Goal: Find specific page/section: Find specific page/section

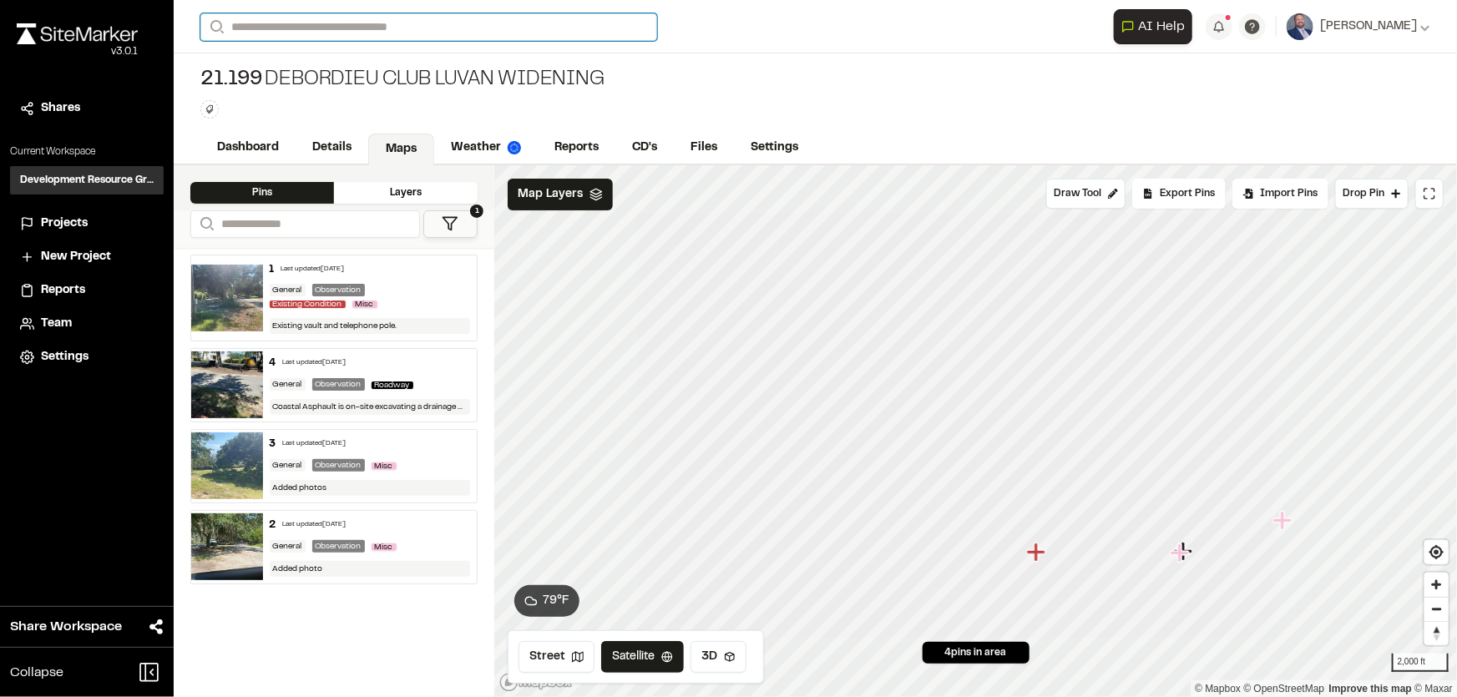
click at [332, 30] on input "Search" at bounding box center [428, 27] width 457 height 28
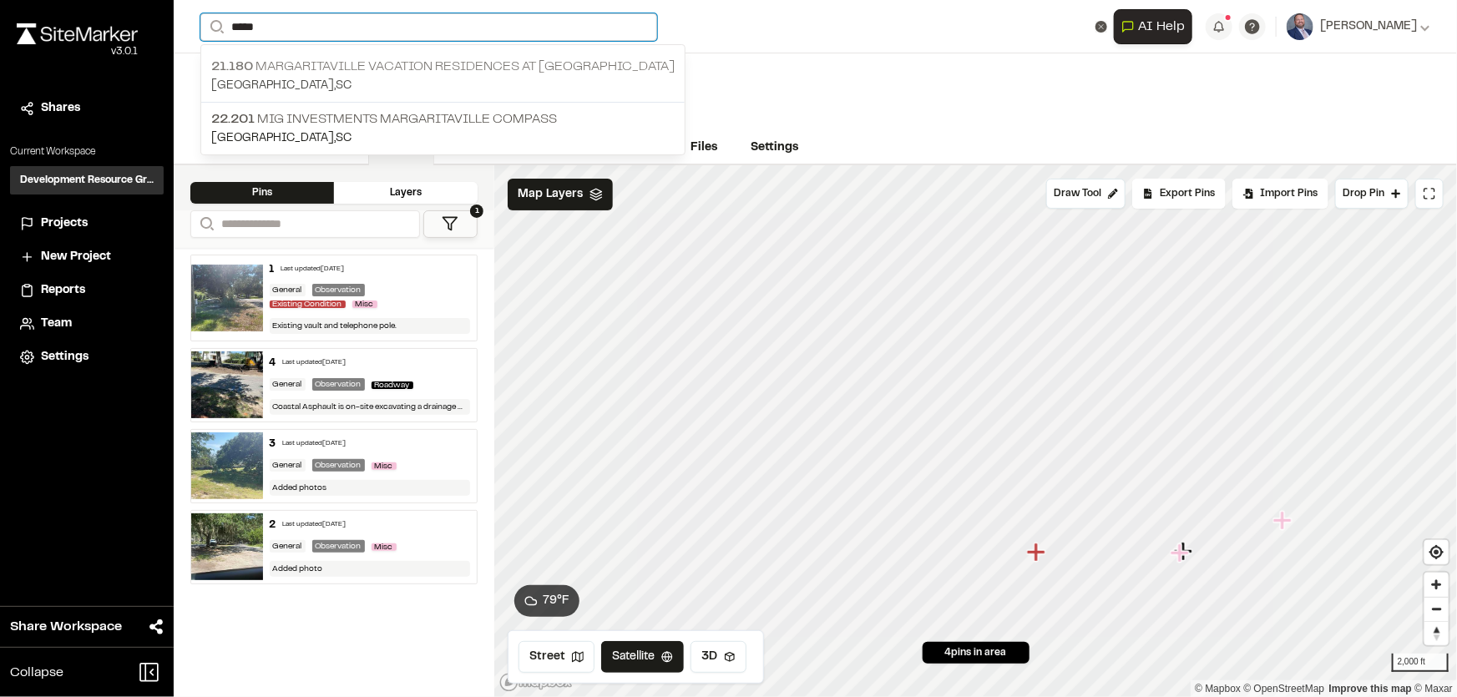
type input "*****"
click at [331, 69] on p "21.180 Margaritaville Vacation Residences at [GEOGRAPHIC_DATA]" at bounding box center [442, 67] width 463 height 20
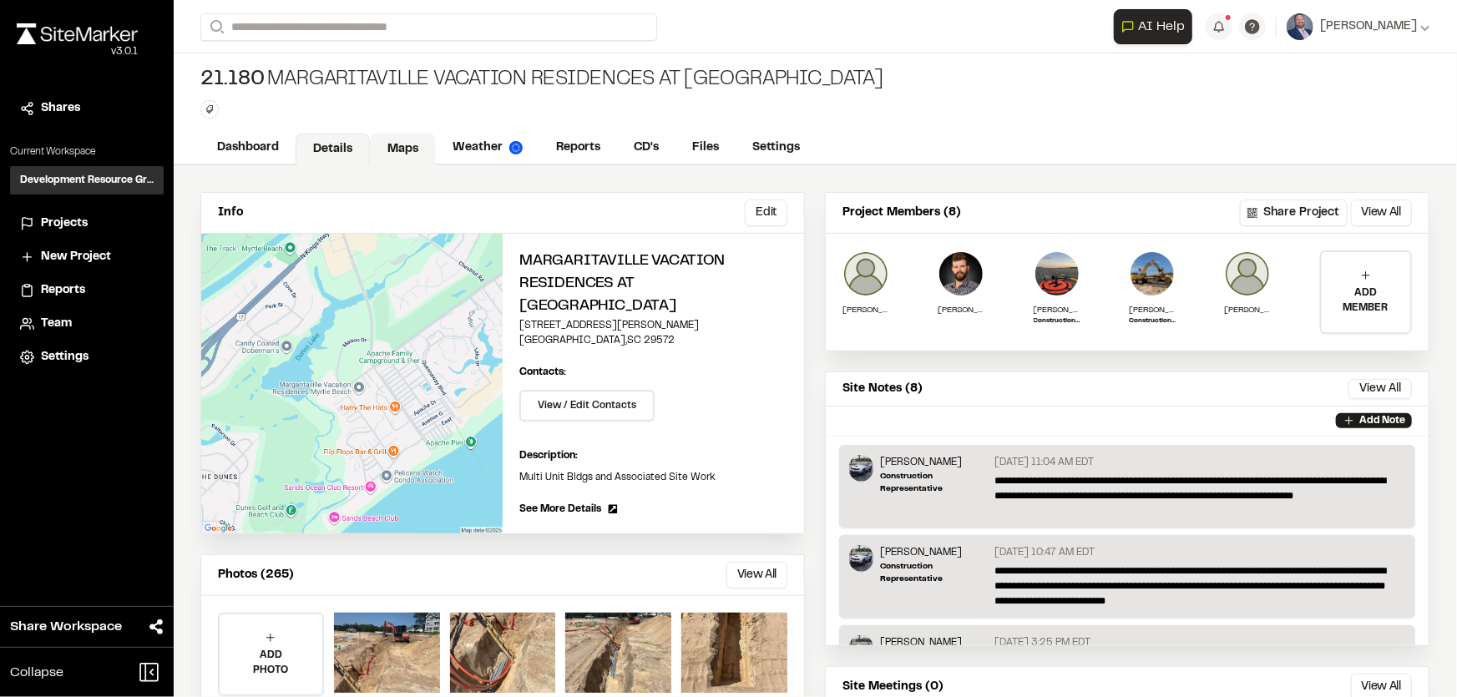
click at [406, 148] on link "Maps" at bounding box center [403, 150] width 66 height 32
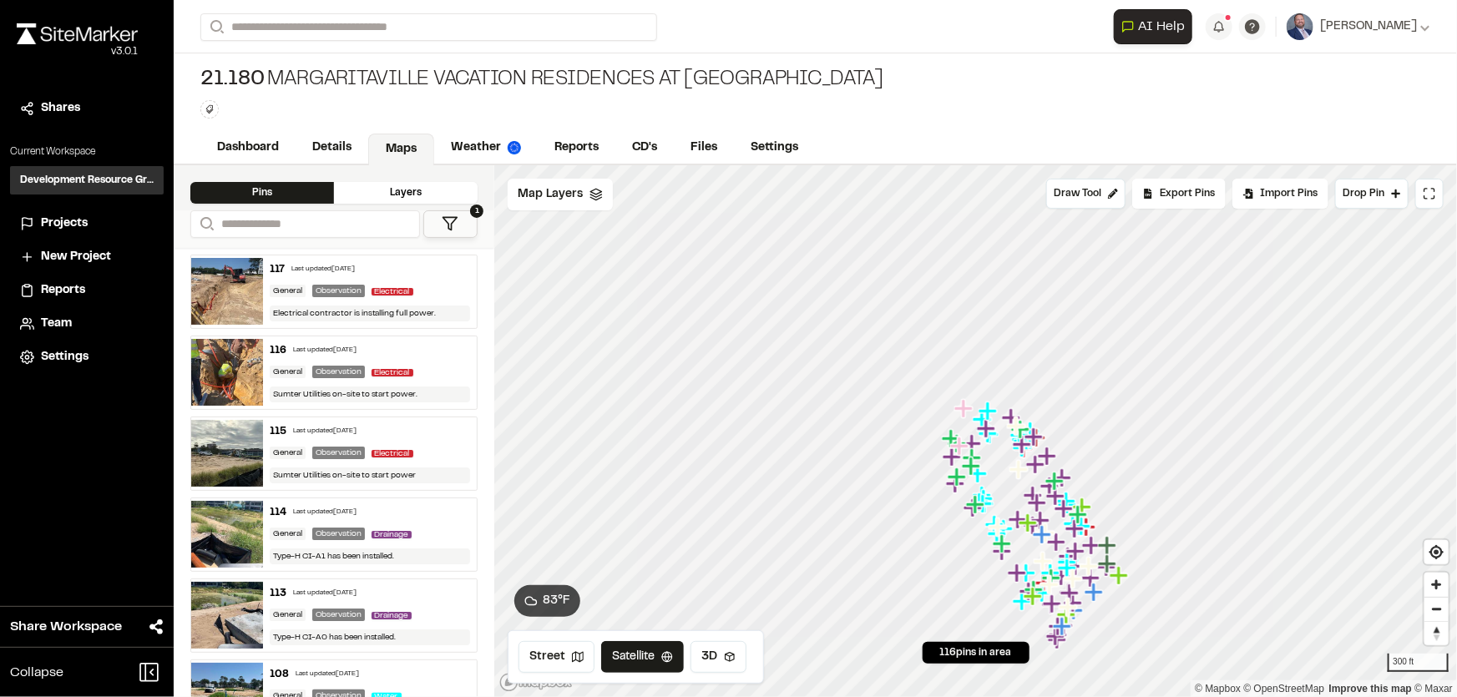
click at [457, 226] on icon at bounding box center [450, 223] width 17 height 17
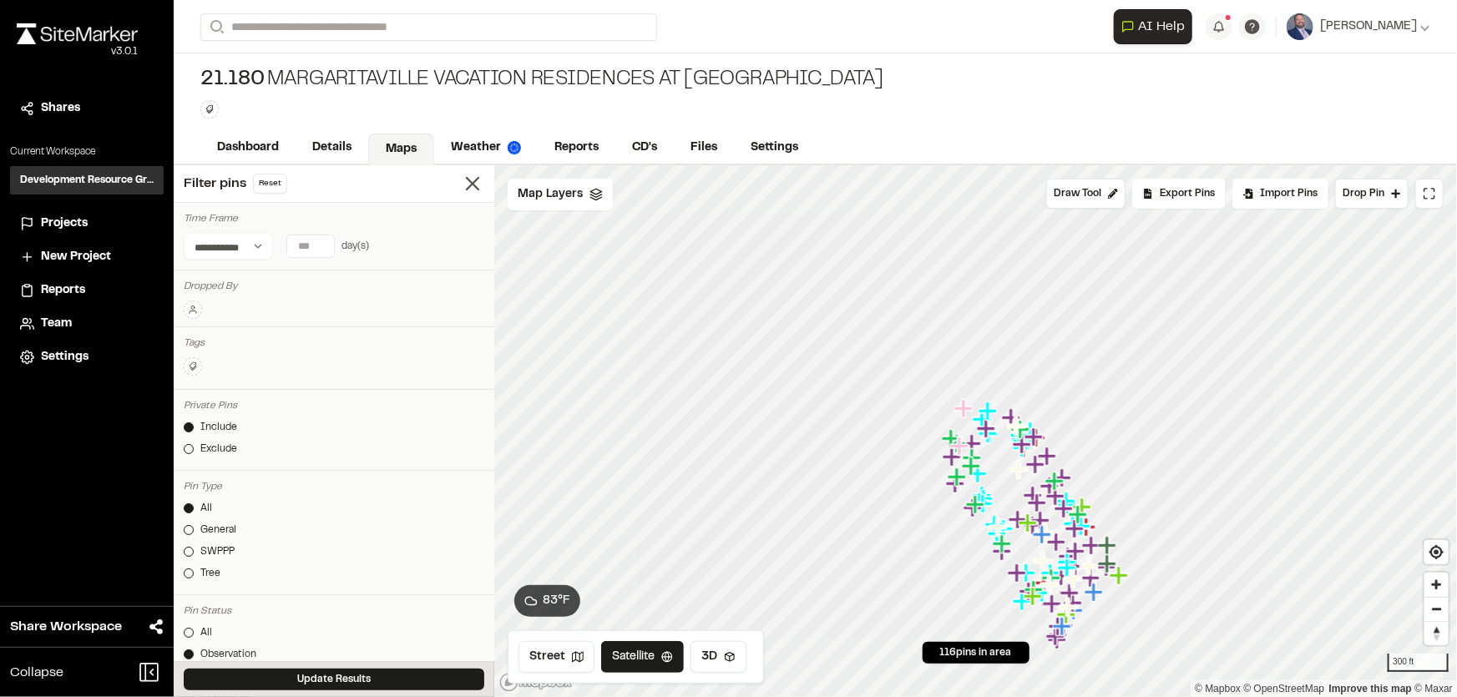
type input "*"
click at [320, 250] on input "*" at bounding box center [310, 246] width 47 height 22
click at [212, 267] on button "[DATE]" at bounding box center [208, 279] width 48 height 27
drag, startPoint x: 356, startPoint y: 675, endPoint x: 343, endPoint y: 628, distance: 48.4
click at [356, 675] on button "Update Results" at bounding box center [334, 680] width 301 height 22
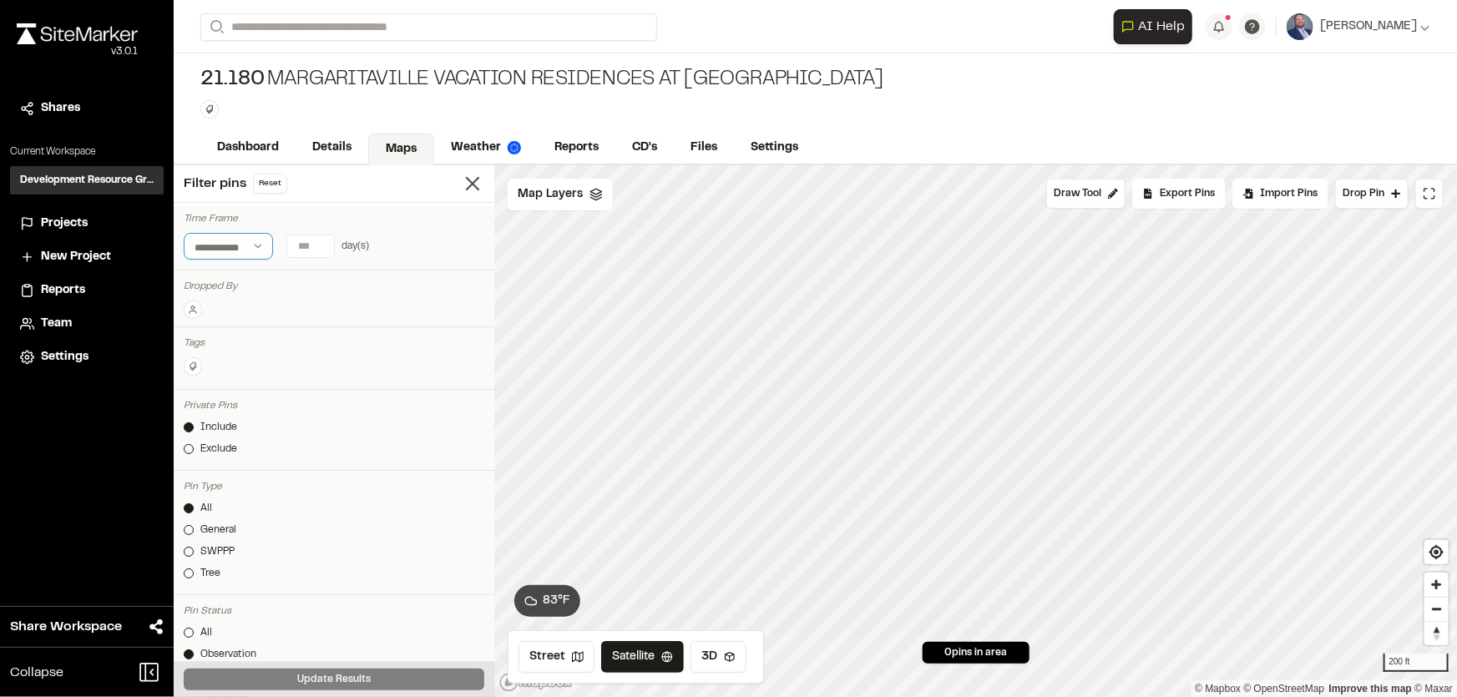
click at [261, 240] on select "**********" at bounding box center [228, 246] width 89 height 27
click at [184, 233] on select "**********" at bounding box center [228, 246] width 89 height 27
click at [254, 245] on select "**********" at bounding box center [228, 246] width 89 height 27
select select "****"
click at [184, 233] on select "**********" at bounding box center [228, 246] width 89 height 27
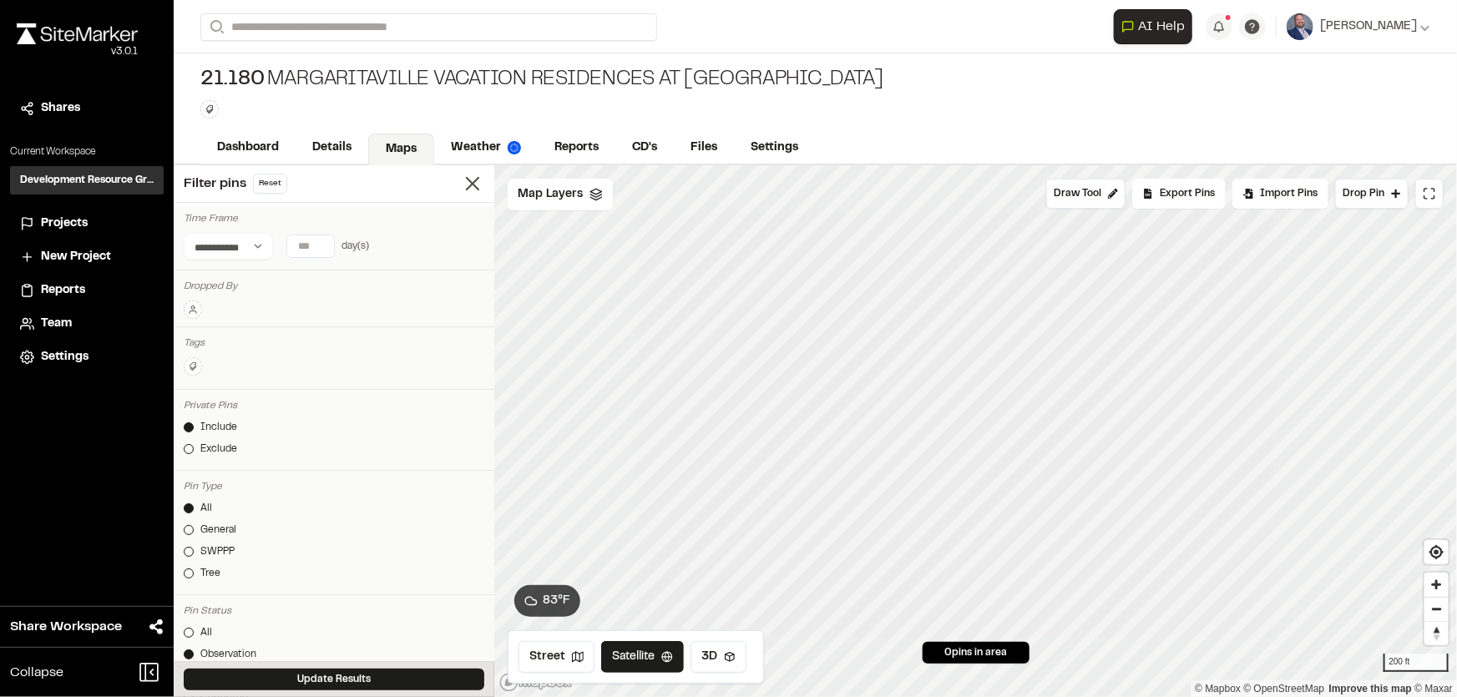
type input "*"
click at [321, 248] on input "*" at bounding box center [310, 246] width 47 height 22
click at [213, 275] on button "[DATE]" at bounding box center [208, 279] width 48 height 27
click at [394, 147] on link "Maps" at bounding box center [401, 150] width 66 height 32
click at [345, 144] on link "Details" at bounding box center [333, 150] width 74 height 32
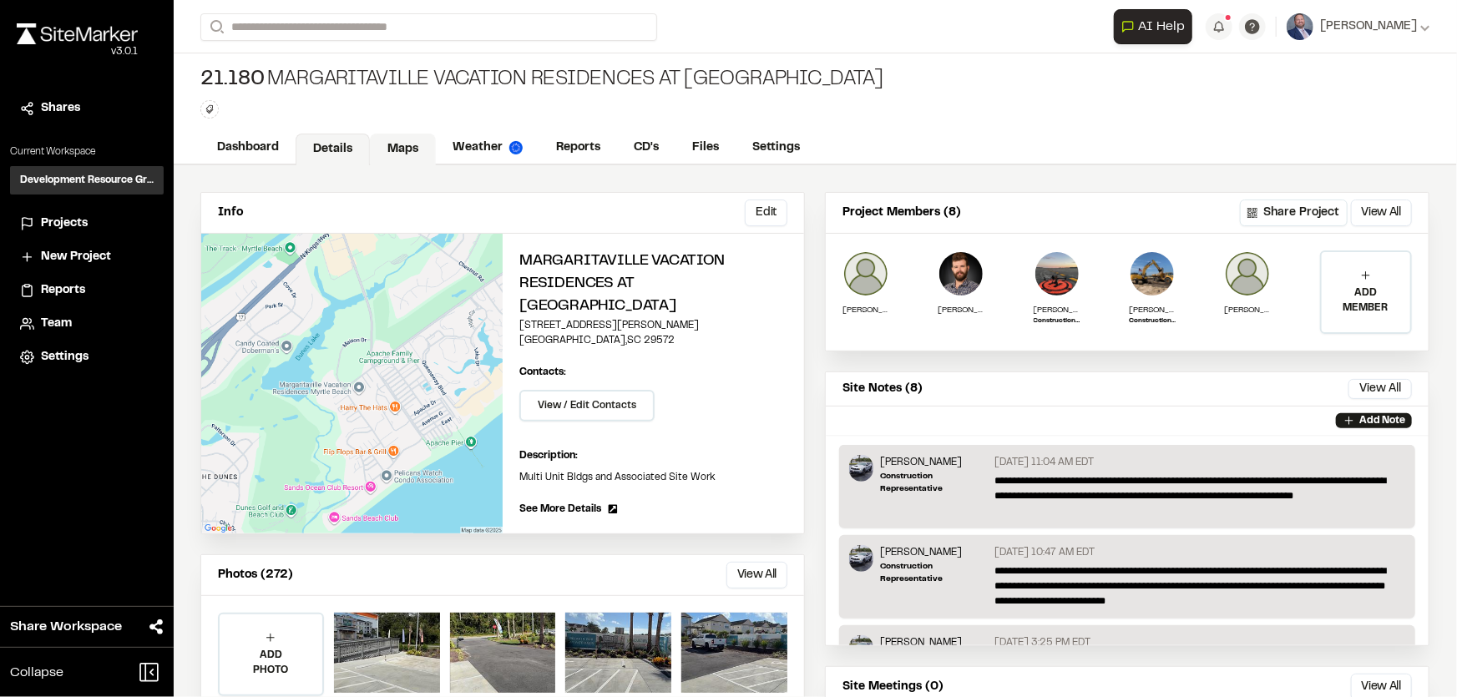
click at [393, 148] on link "Maps" at bounding box center [403, 150] width 66 height 32
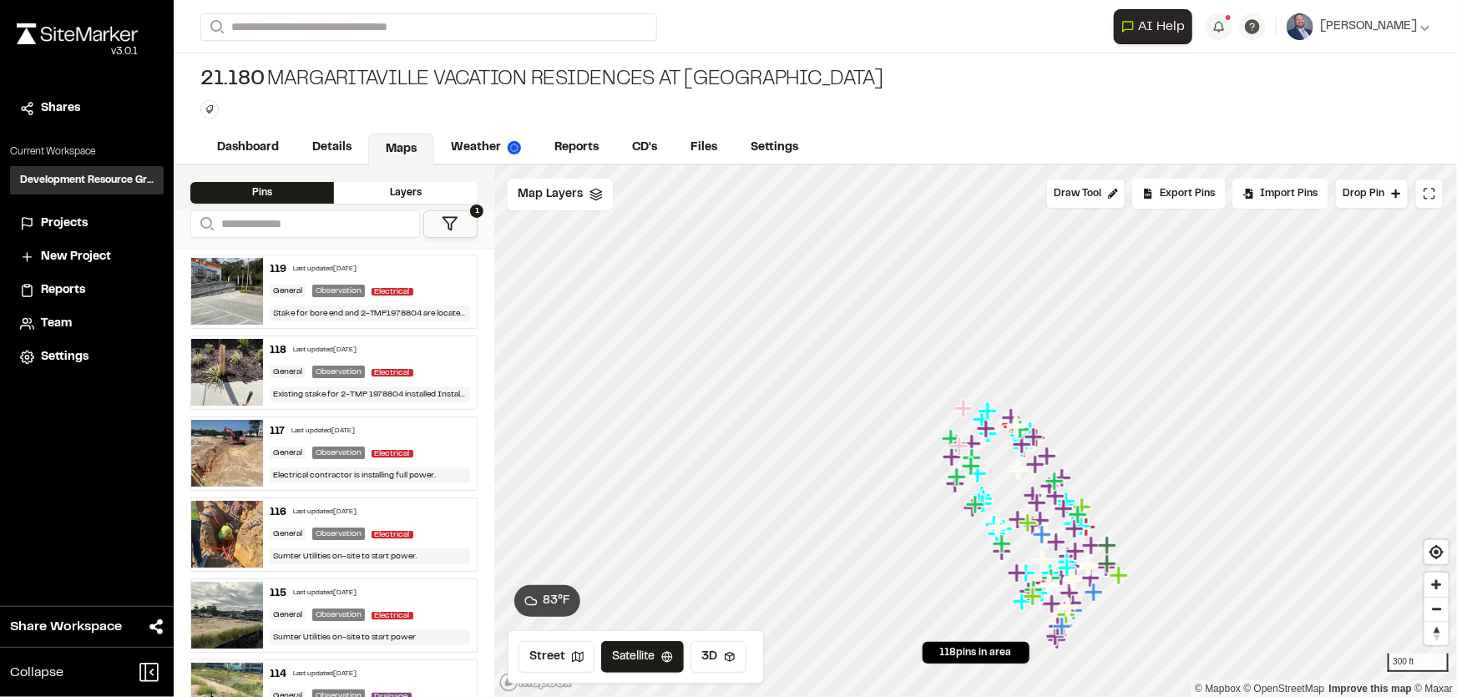
click at [428, 365] on div "General Observation Electrical" at bounding box center [370, 372] width 201 height 15
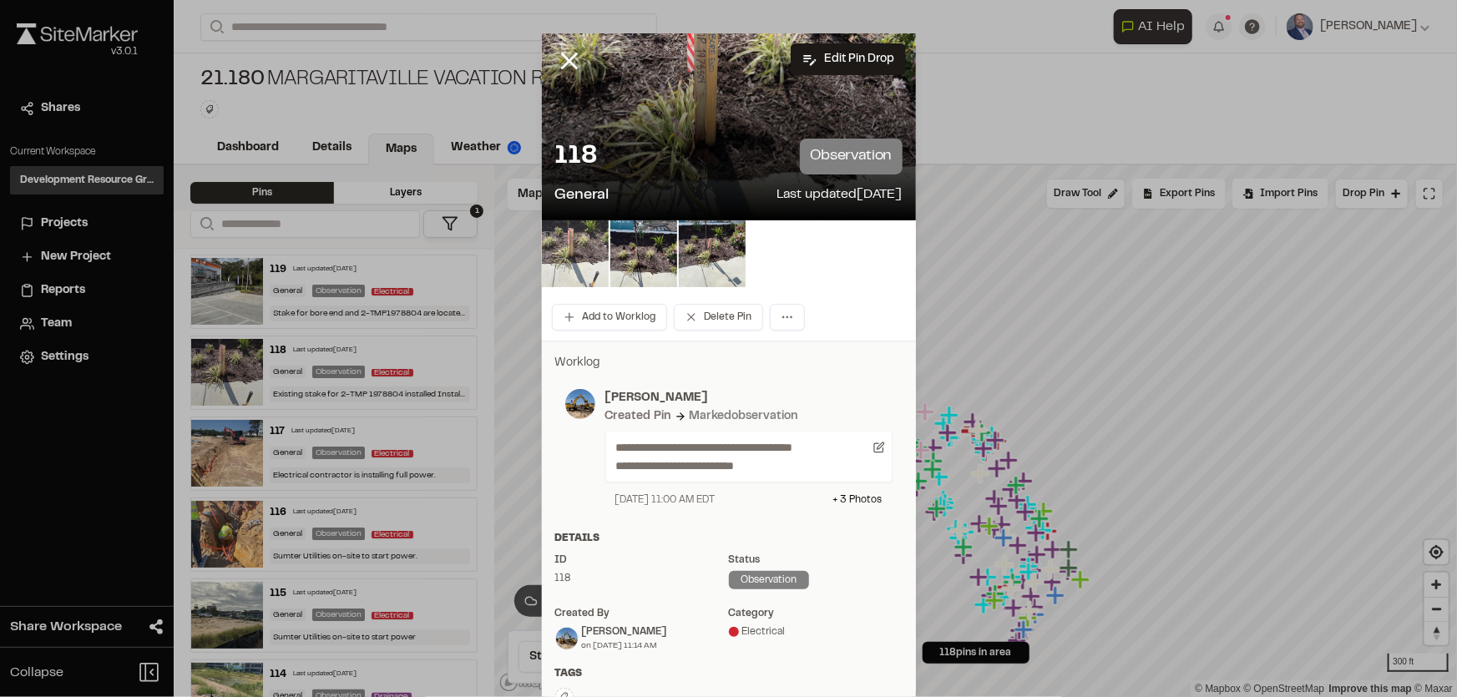
click at [559, 260] on img at bounding box center [575, 253] width 67 height 67
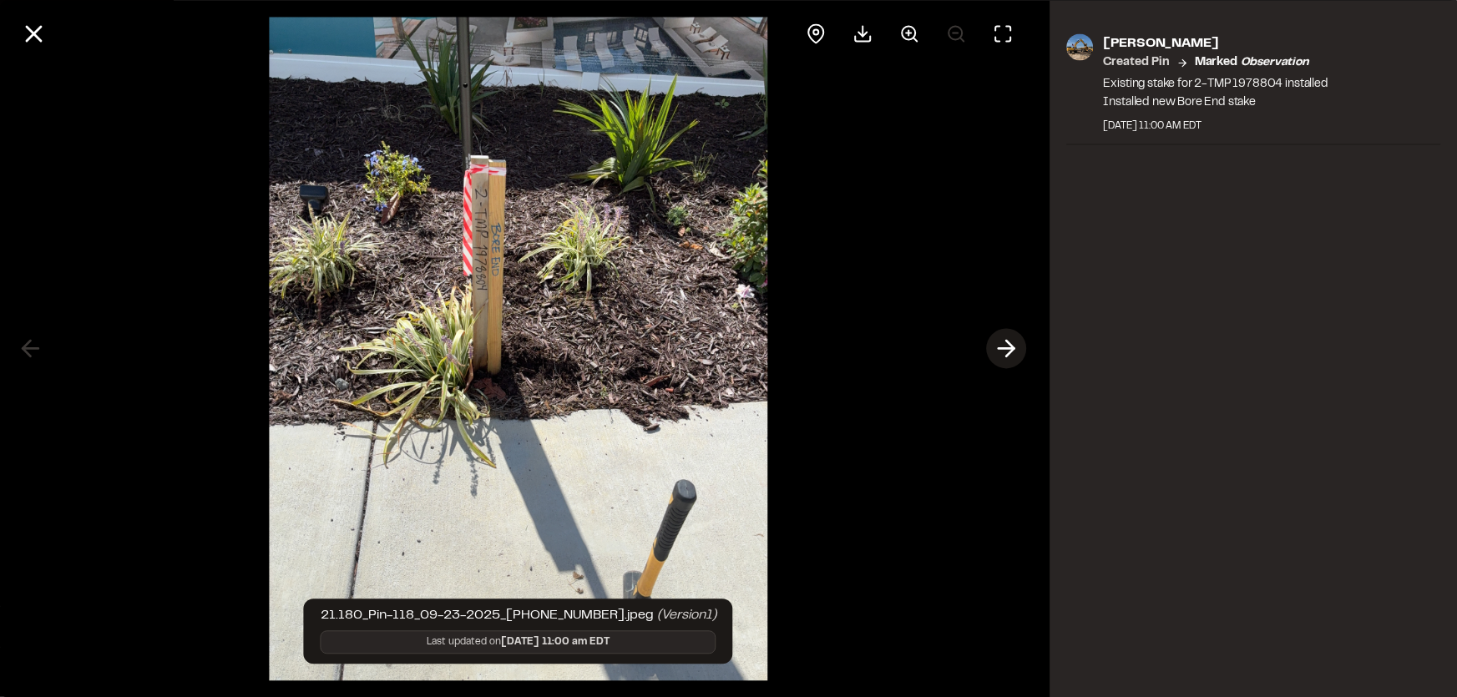
click at [1007, 349] on line at bounding box center [1007, 349] width 16 height 0
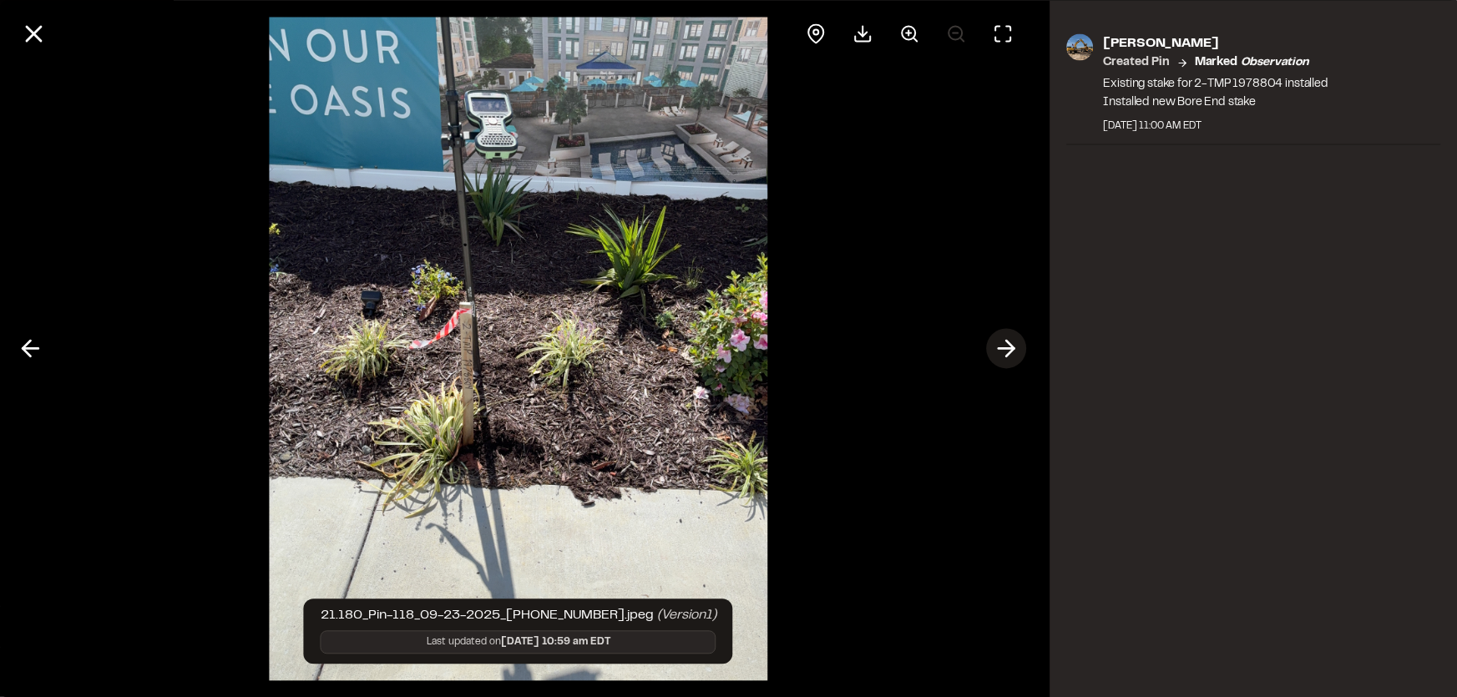
click at [1007, 349] on line at bounding box center [1007, 349] width 16 height 0
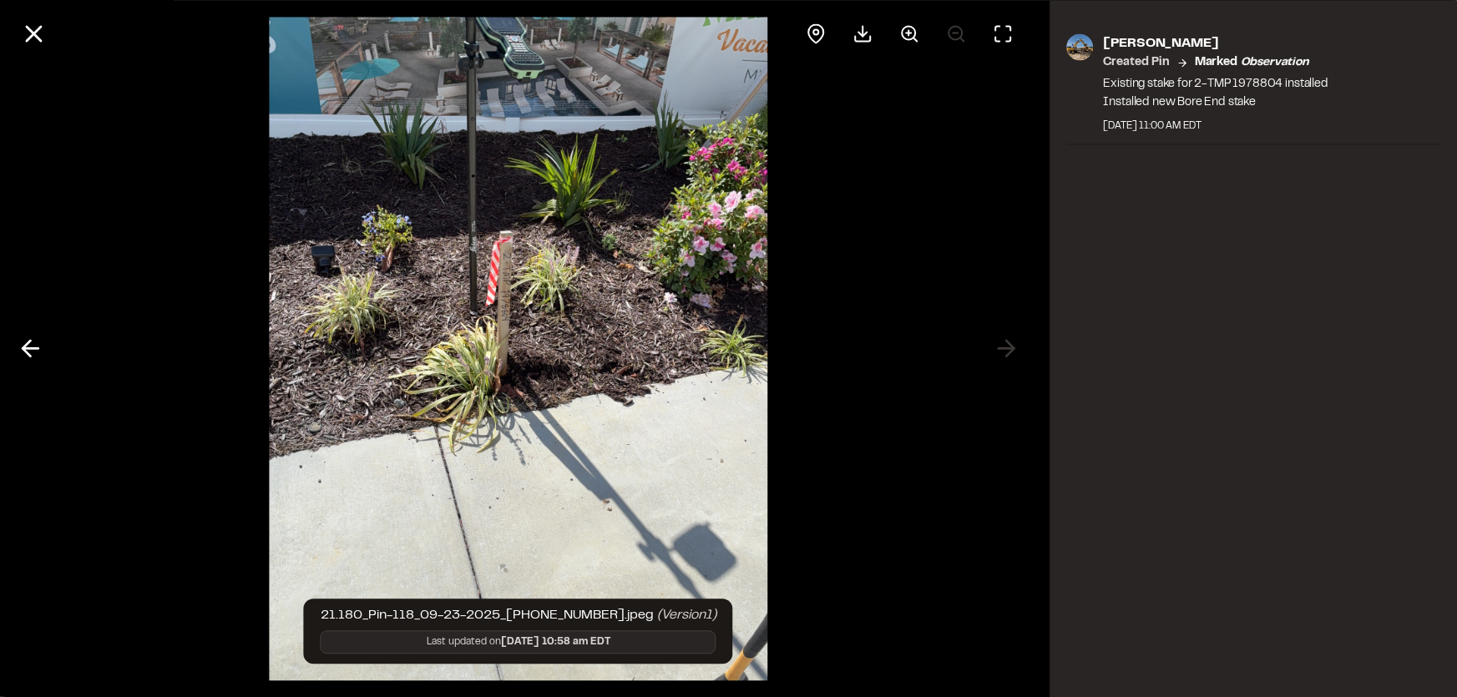
drag, startPoint x: 30, startPoint y: 37, endPoint x: 38, endPoint y: 44, distance: 11.2
click at [30, 37] on line at bounding box center [34, 34] width 14 height 14
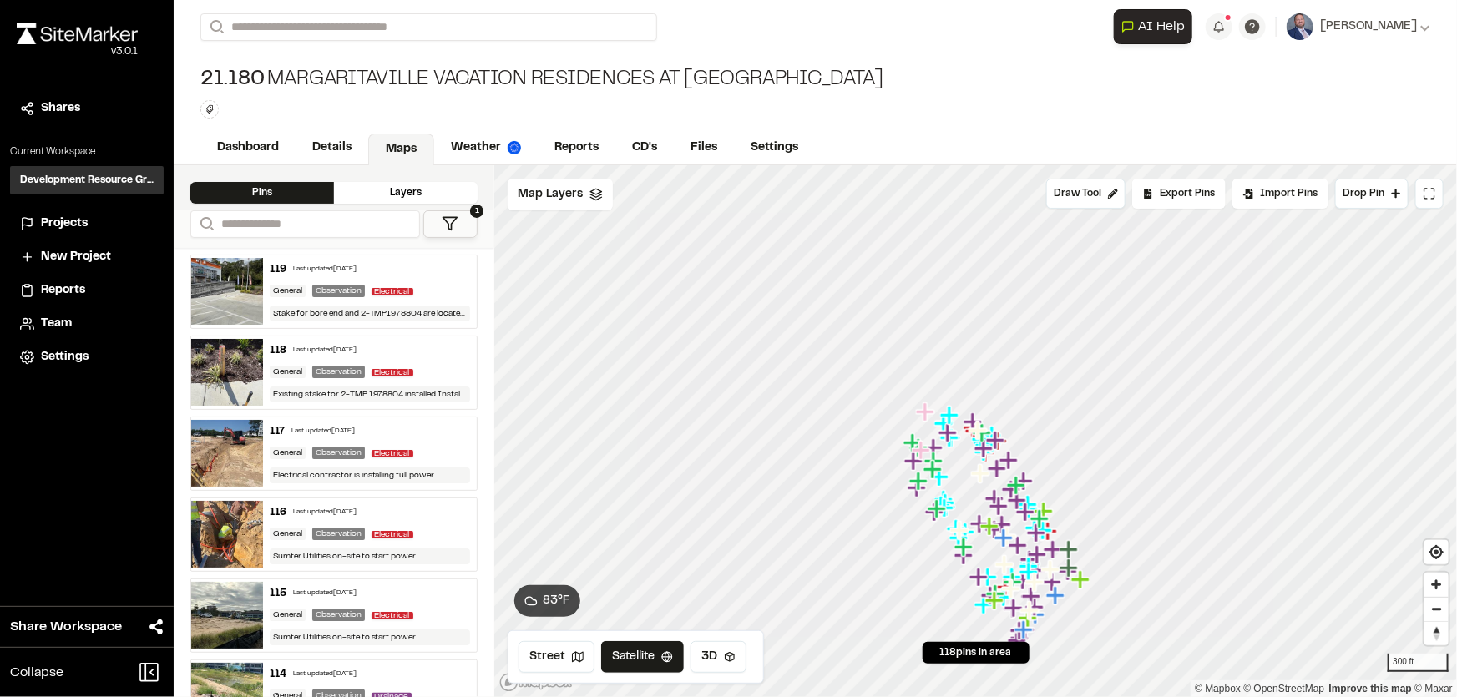
click at [437, 366] on div "General Observation Electrical" at bounding box center [370, 372] width 201 height 15
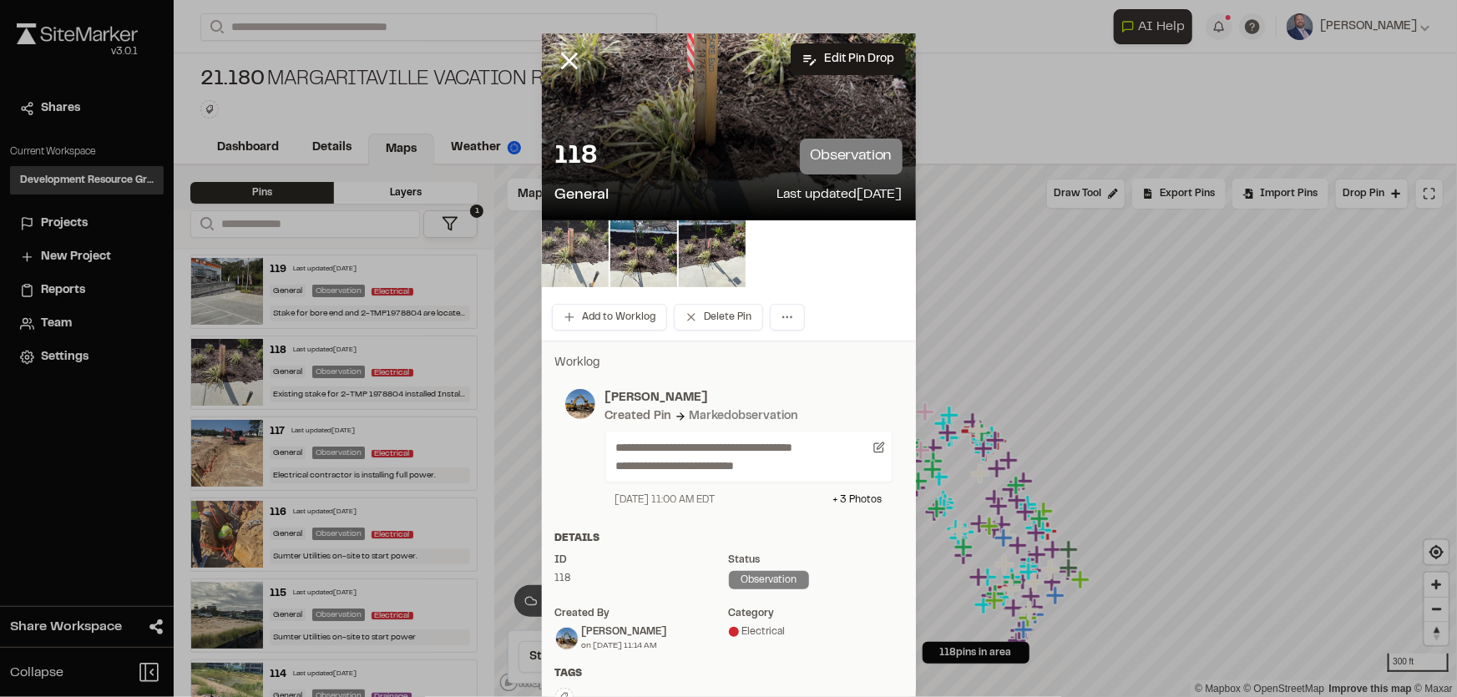
click at [568, 237] on img at bounding box center [575, 253] width 67 height 67
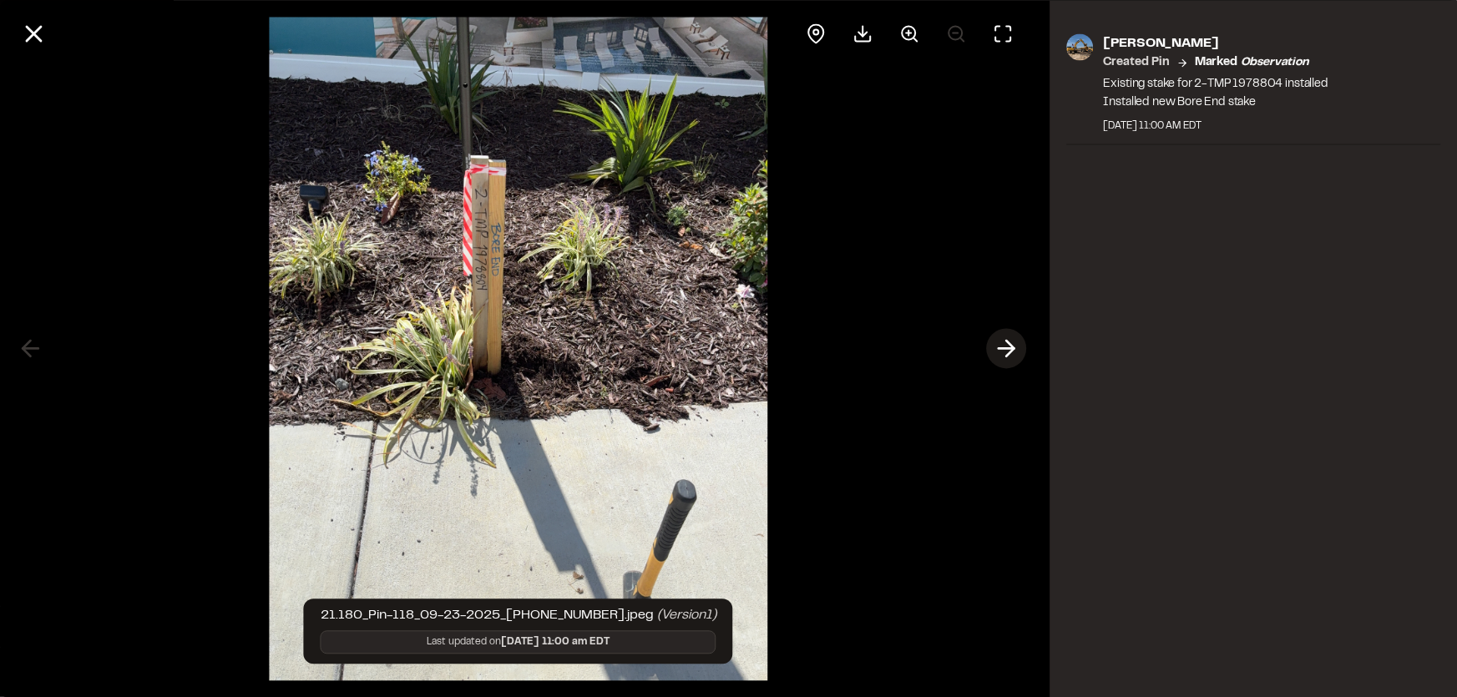
click at [1006, 346] on icon at bounding box center [1006, 349] width 27 height 28
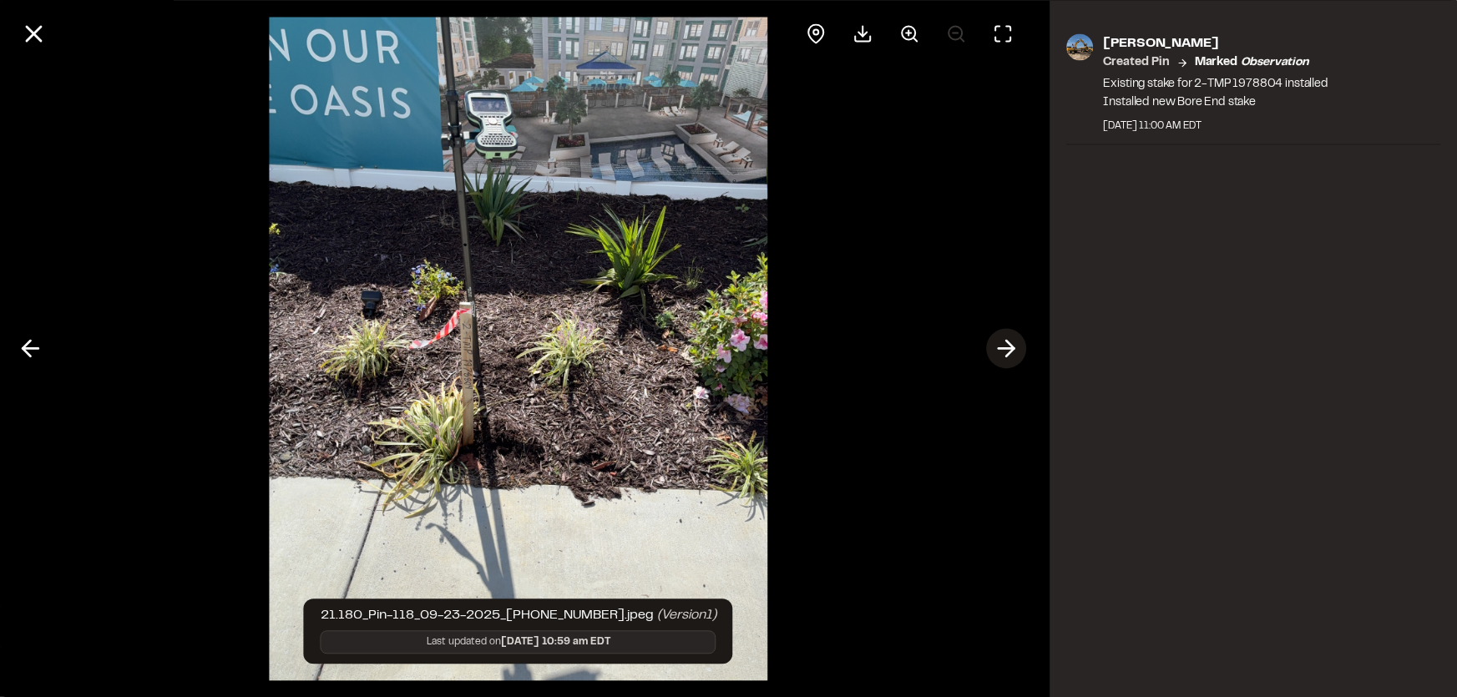
click at [1006, 346] on icon at bounding box center [1006, 349] width 27 height 28
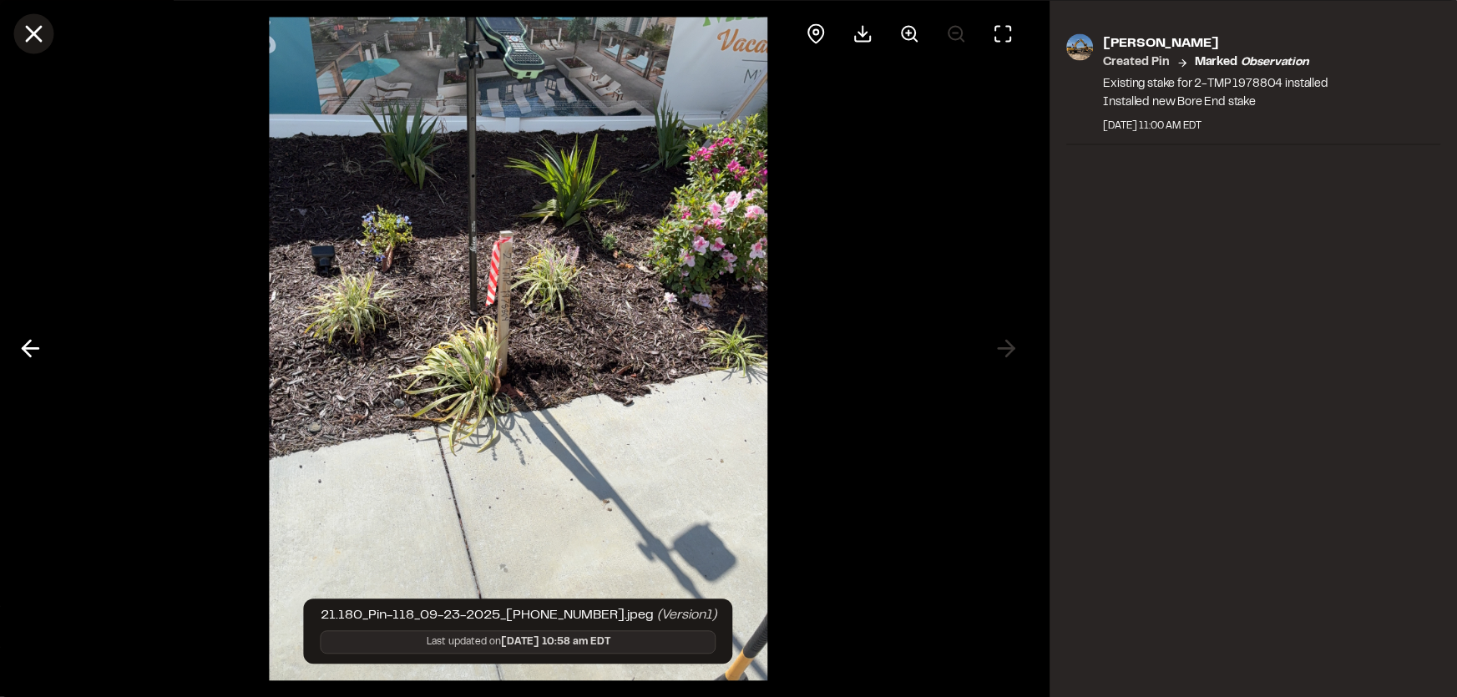
click at [41, 35] on icon at bounding box center [33, 33] width 28 height 28
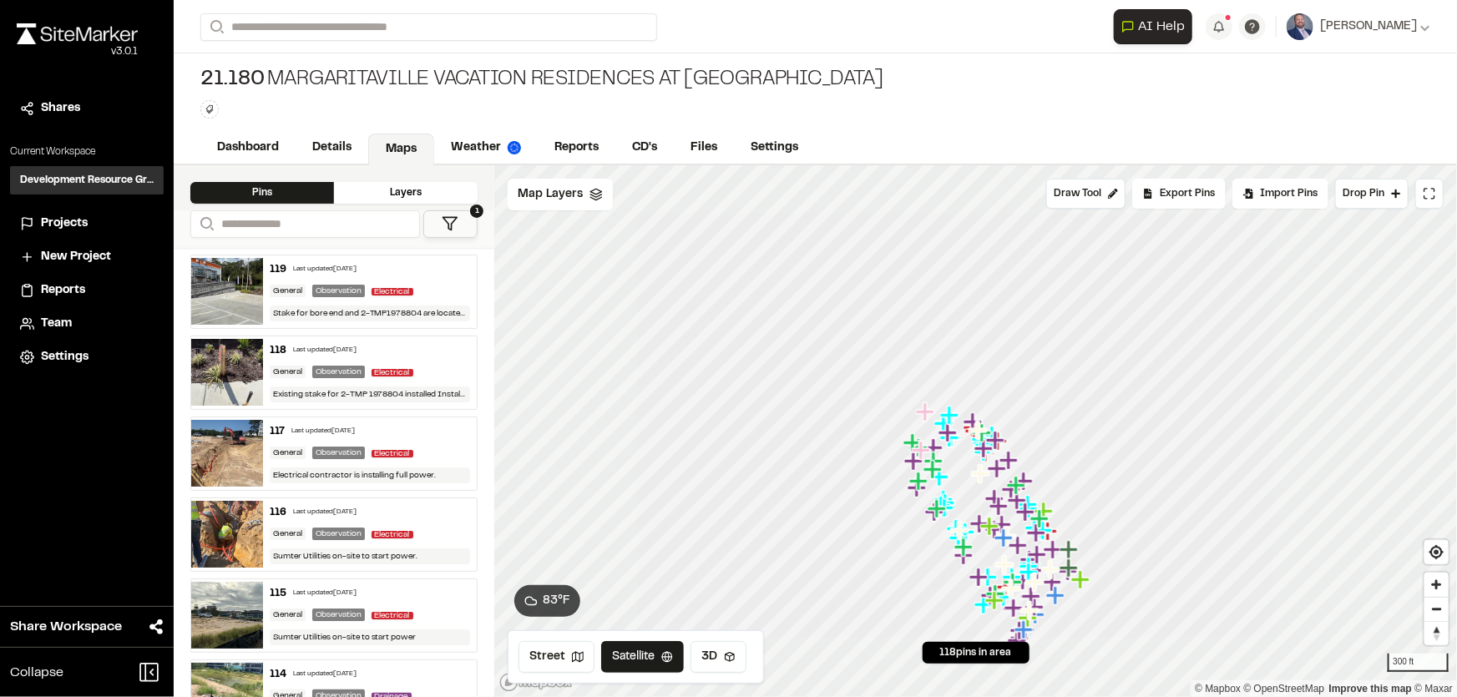
click at [442, 280] on div "119 Last updated [DATE] General Observation Electrical Stake for bore end and 2…" at bounding box center [370, 291] width 215 height 73
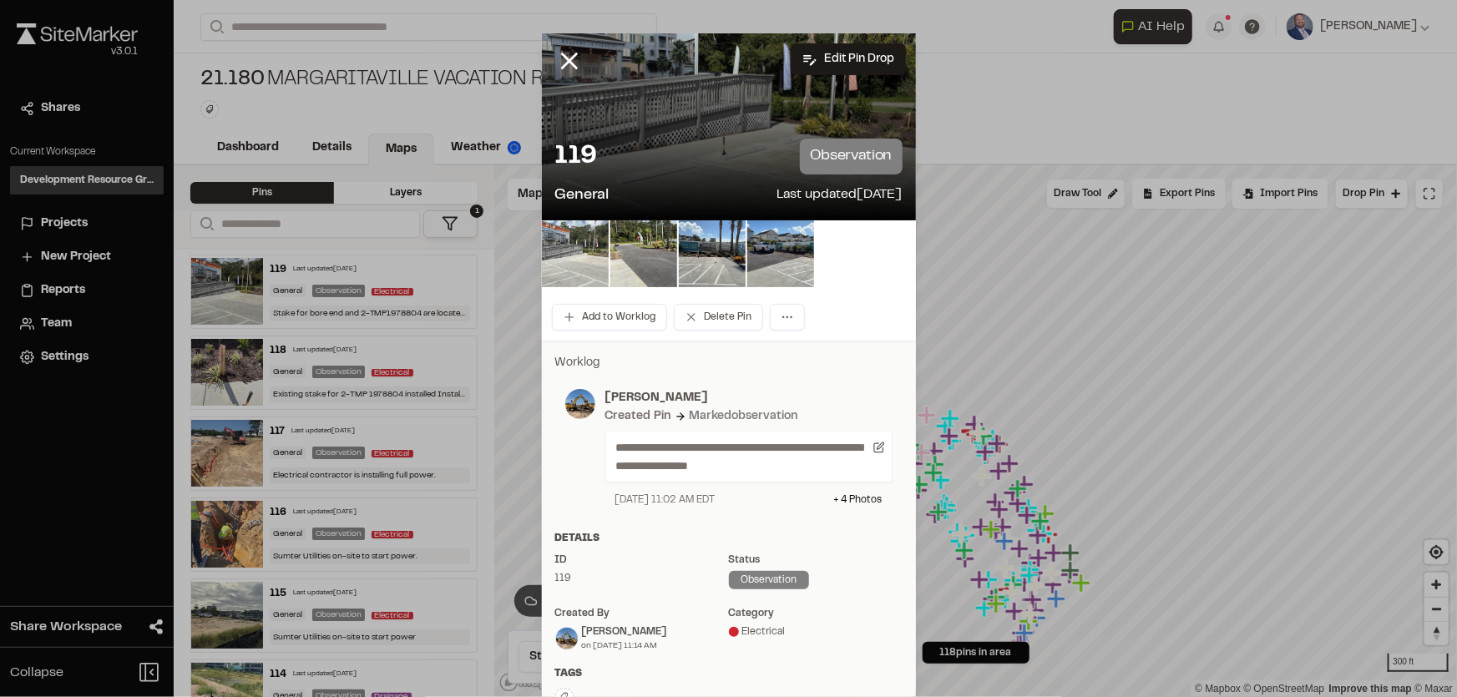
click at [559, 252] on img at bounding box center [575, 253] width 67 height 67
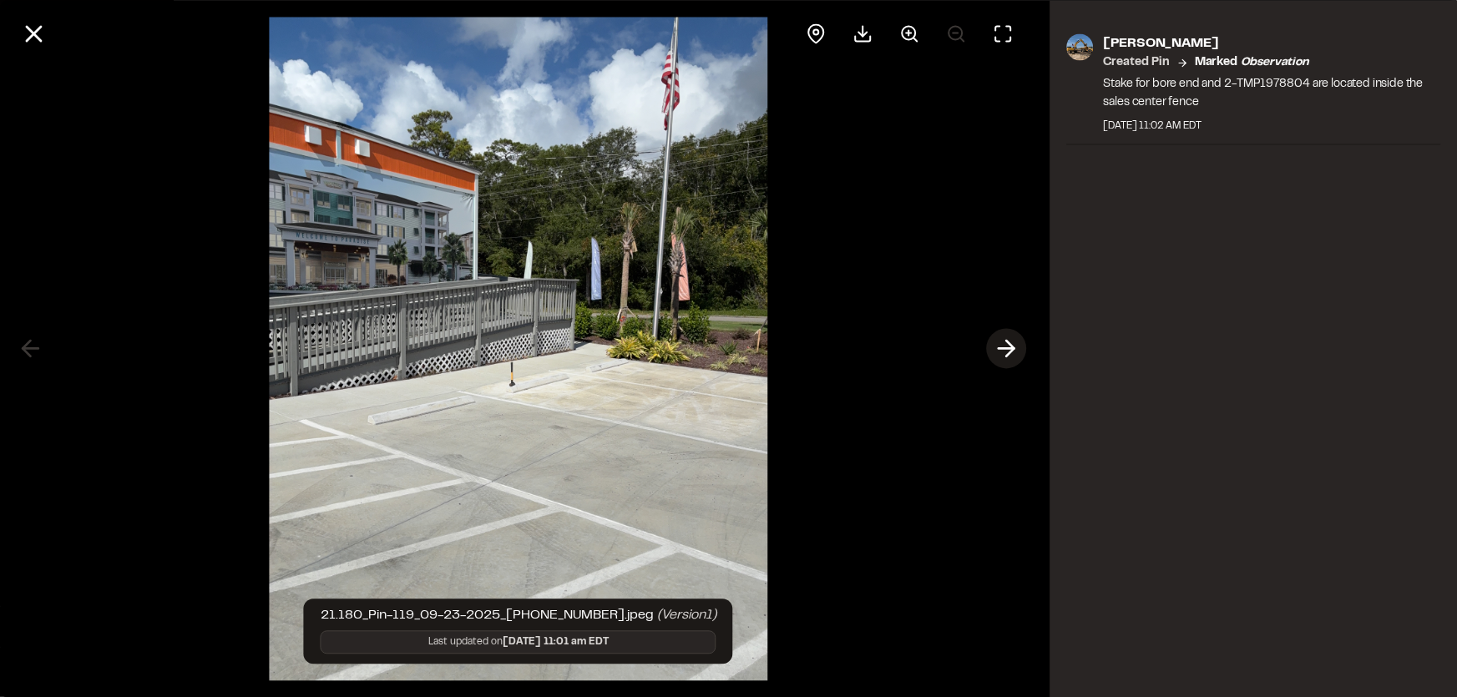
click at [1012, 345] on polyline at bounding box center [1011, 349] width 8 height 16
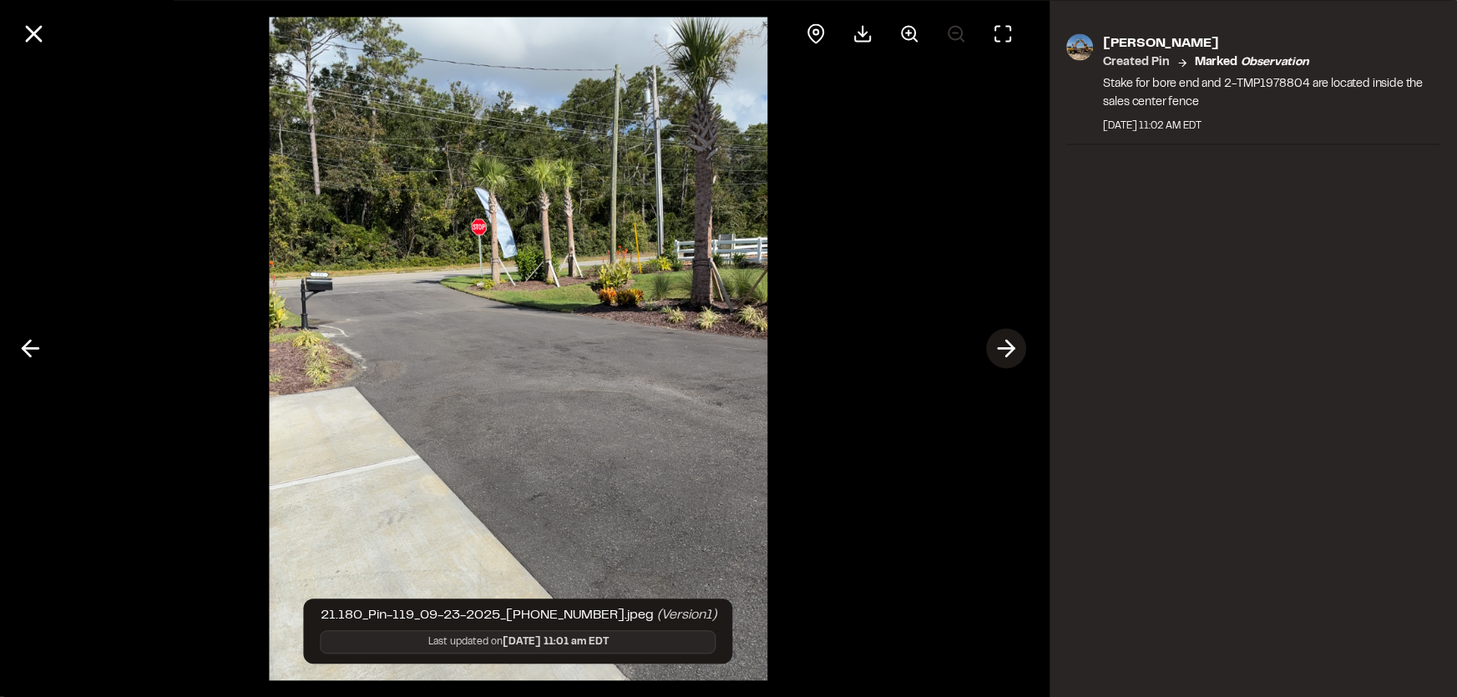
click at [1012, 346] on polyline at bounding box center [1011, 349] width 8 height 16
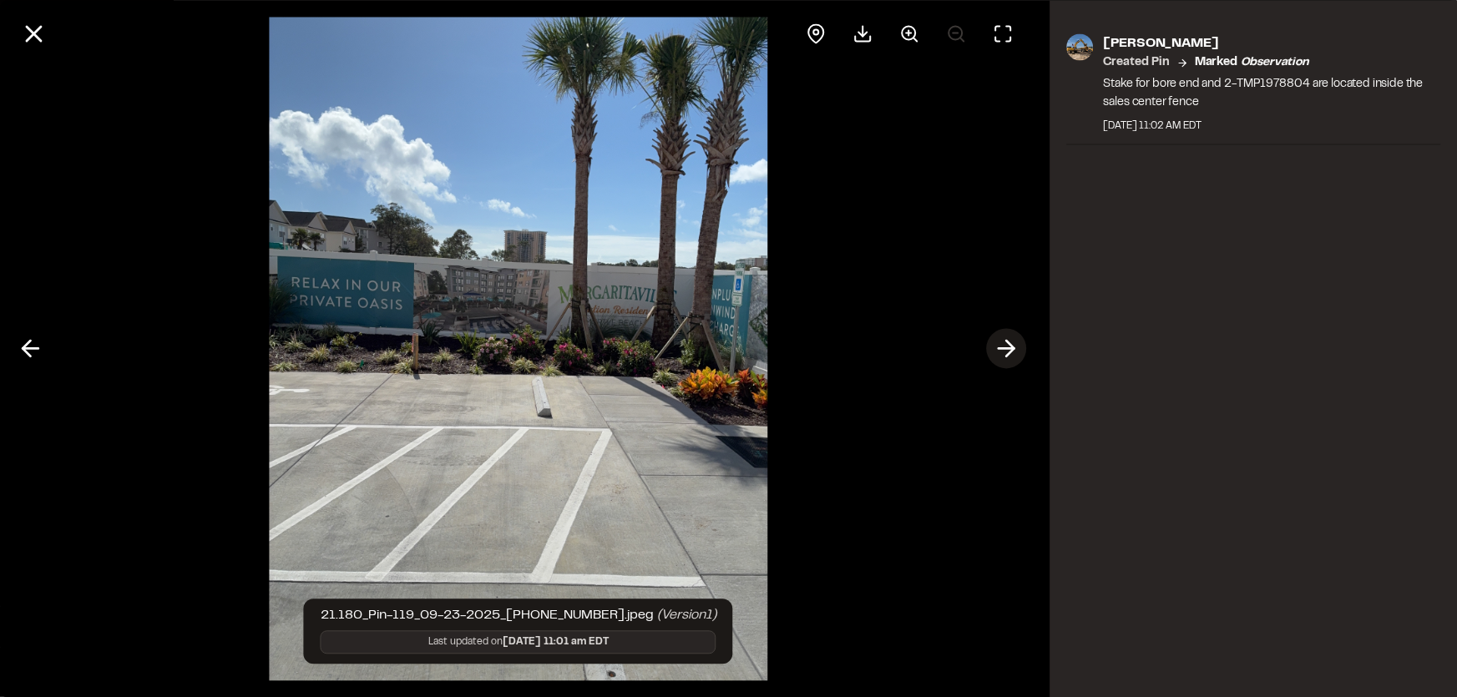
click at [1012, 351] on polyline at bounding box center [1011, 349] width 8 height 16
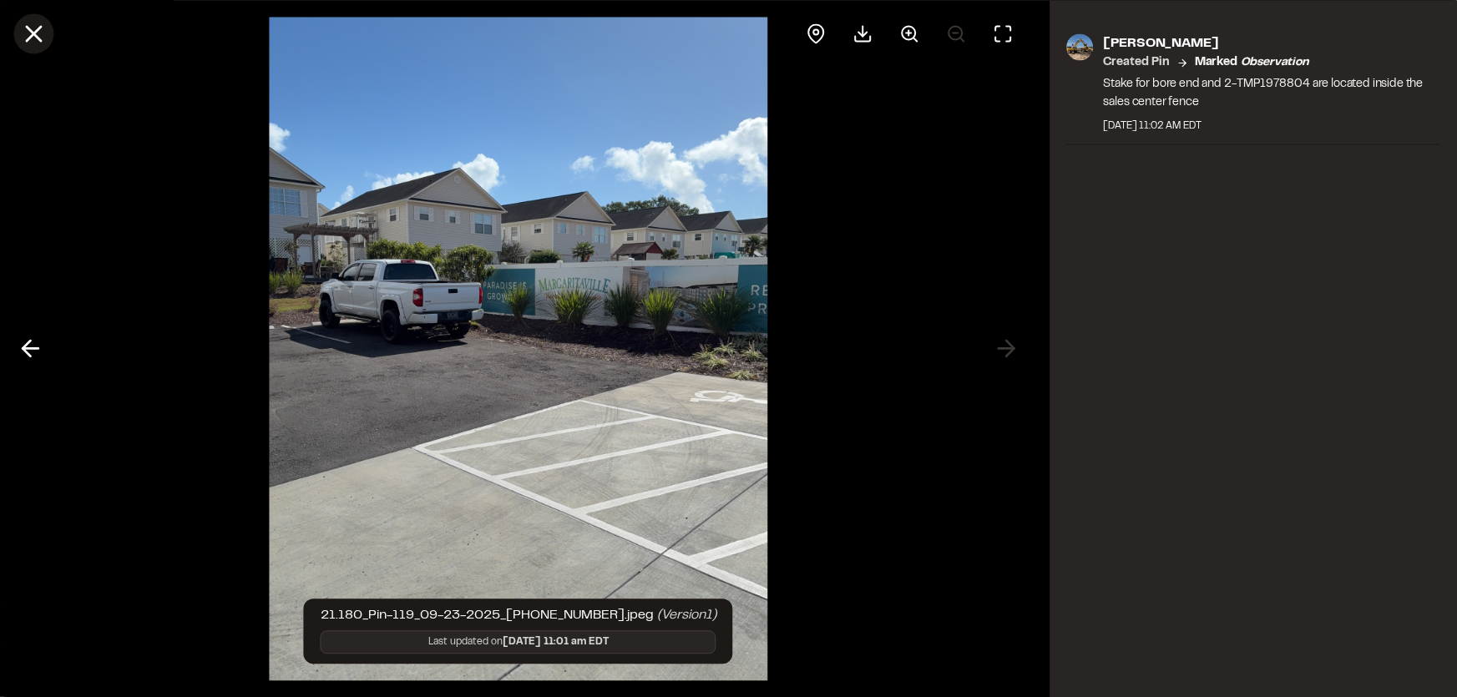
click at [30, 31] on line at bounding box center [34, 34] width 14 height 14
